Goal: Transaction & Acquisition: Download file/media

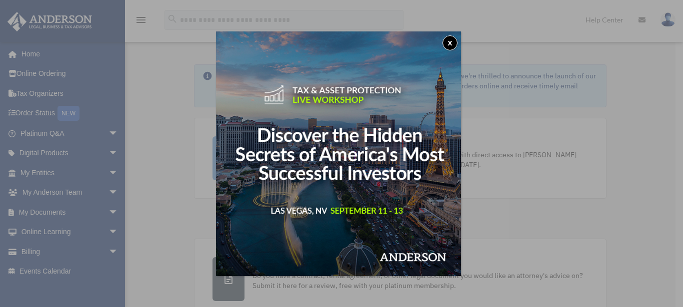
click at [452, 42] on button "x" at bounding box center [449, 42] width 15 height 15
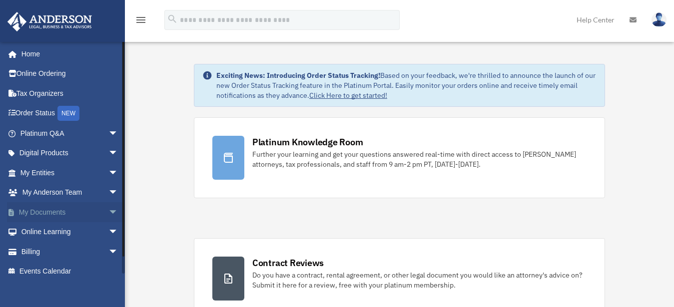
click at [108, 210] on span "arrow_drop_down" at bounding box center [118, 212] width 20 height 20
click at [45, 230] on link "Box" at bounding box center [73, 232] width 119 height 20
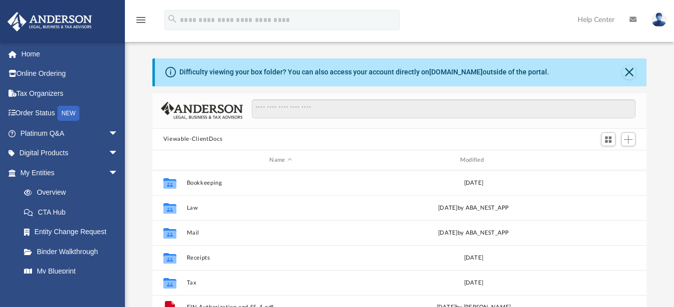
scroll to position [218, 486]
click at [631, 72] on button "Close" at bounding box center [629, 72] width 14 height 14
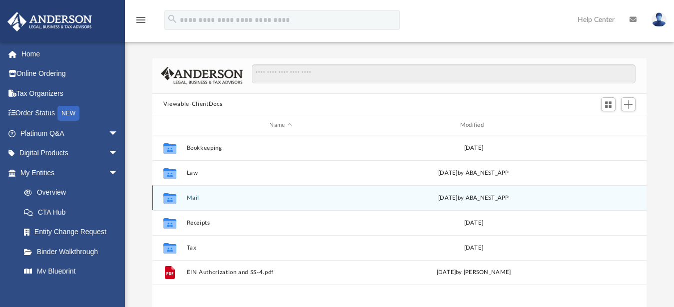
click at [191, 195] on button "Mail" at bounding box center [280, 198] width 188 height 6
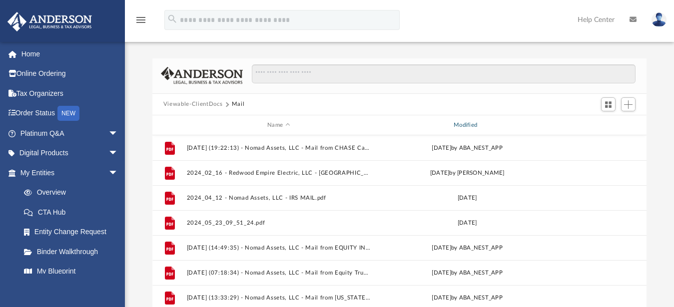
click at [466, 124] on div "Modified" at bounding box center [467, 125] width 184 height 9
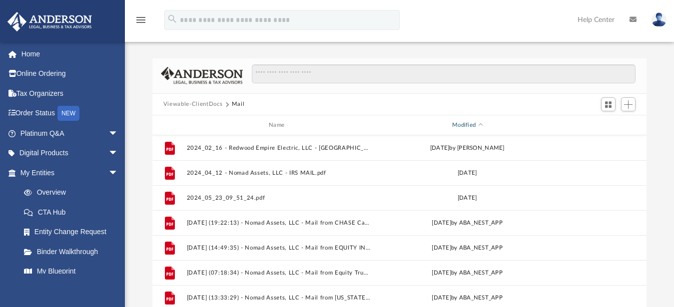
click at [466, 124] on div "Modified" at bounding box center [467, 125] width 184 height 9
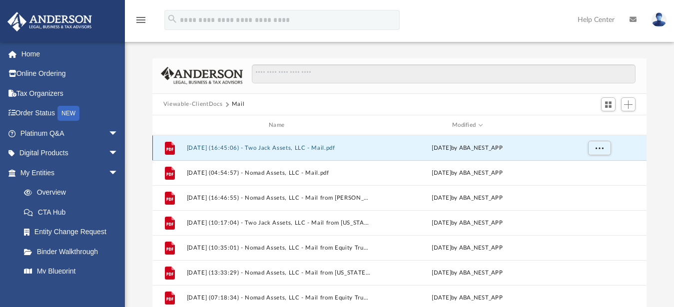
click at [281, 147] on button "[DATE] (16:45:06) - Two Jack Assets, LLC - Mail.pdf" at bounding box center [278, 148] width 184 height 6
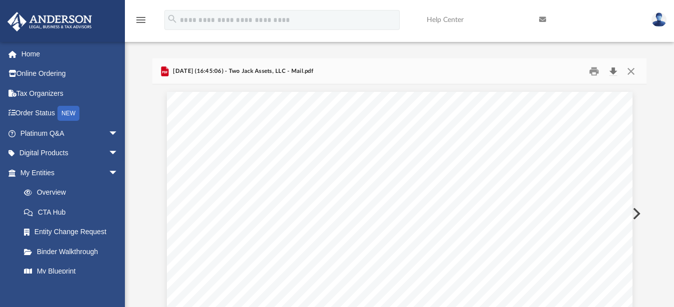
click at [614, 68] on button "Download" at bounding box center [613, 70] width 18 height 15
